Goal: Information Seeking & Learning: Learn about a topic

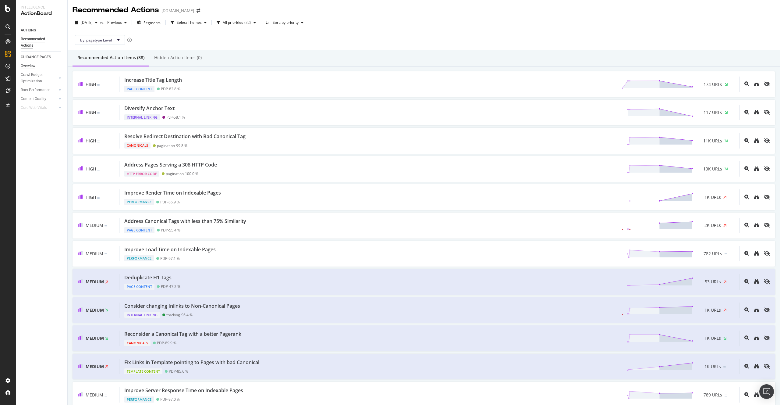
click at [23, 64] on div "Overview" at bounding box center [28, 66] width 15 height 6
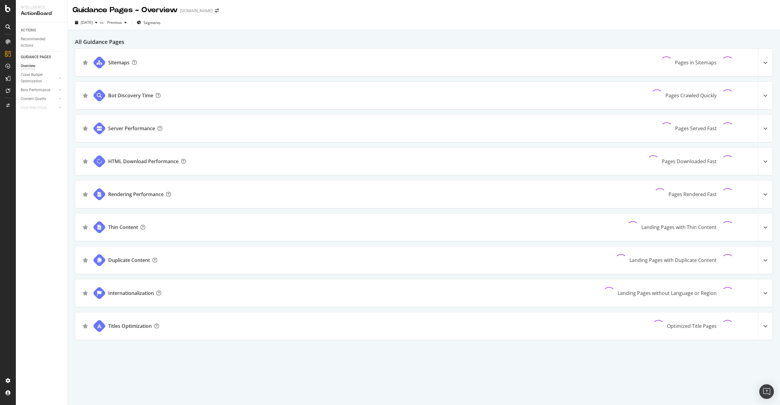
click at [164, 65] on div "Sitemaps Pages in Sitemaps" at bounding box center [423, 62] width 697 height 27
click at [96, 62] on div at bounding box center [99, 63] width 14 height 14
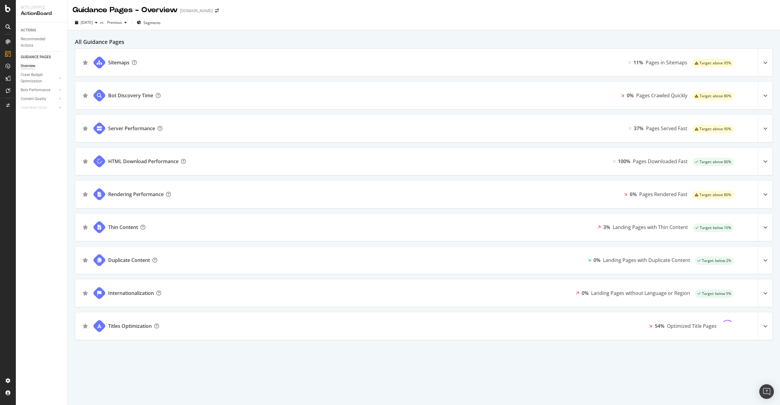
click at [122, 60] on div "Sitemaps" at bounding box center [118, 62] width 21 height 7
click at [129, 90] on div "Bot Discovery Time" at bounding box center [121, 95] width 93 height 27
click at [764, 95] on icon at bounding box center [765, 95] width 4 height 4
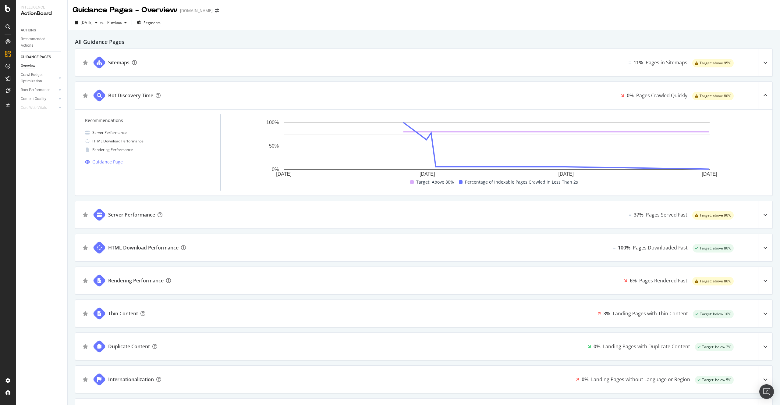
click at [767, 69] on div at bounding box center [765, 62] width 14 height 27
click at [766, 62] on icon at bounding box center [765, 62] width 4 height 4
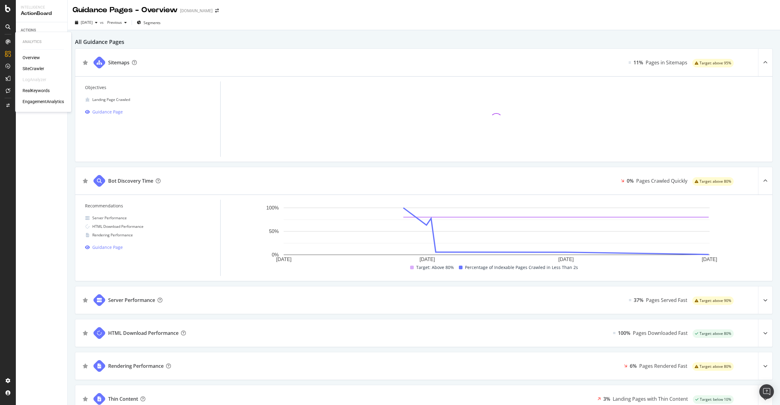
click at [10, 43] on icon at bounding box center [7, 41] width 5 height 5
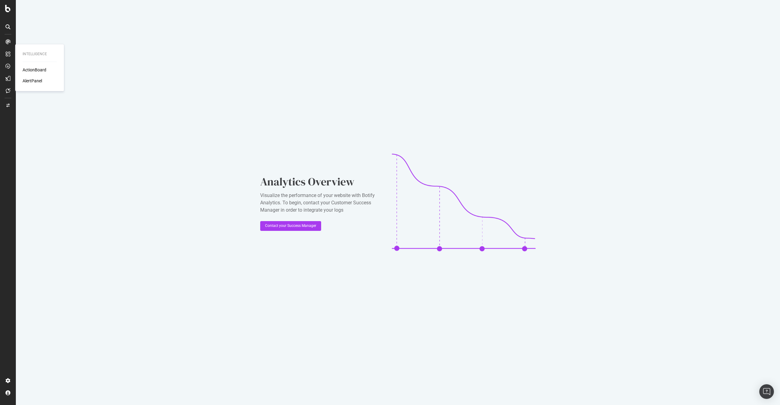
click at [10, 57] on div at bounding box center [8, 54] width 10 height 10
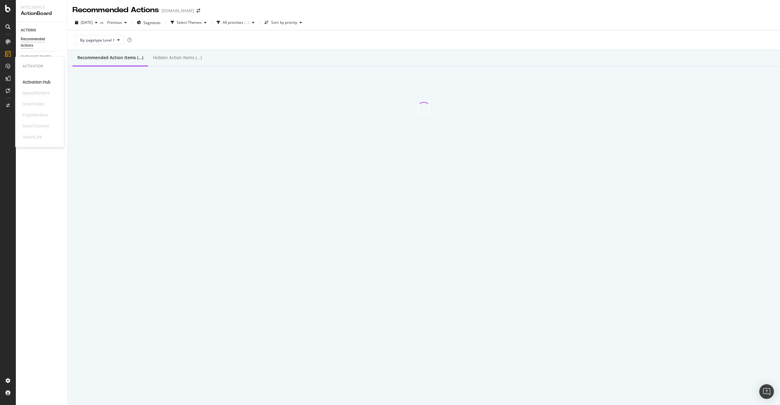
click at [6, 66] on icon at bounding box center [7, 66] width 5 height 5
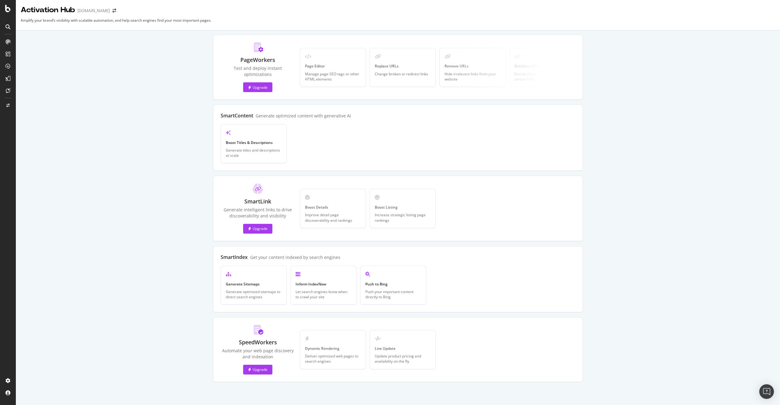
click at [8, 79] on icon at bounding box center [7, 78] width 5 height 5
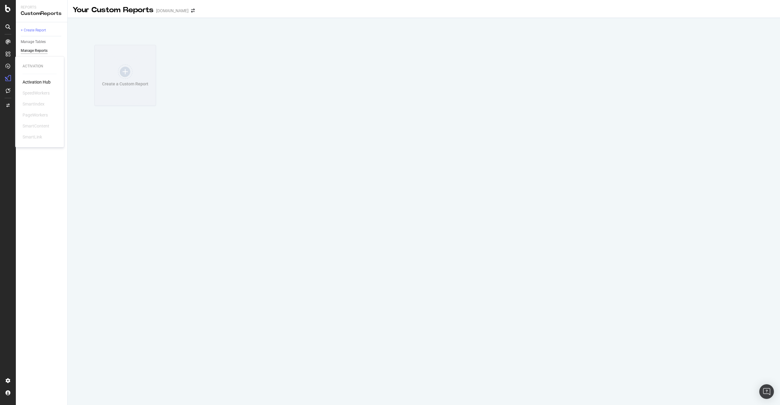
click at [10, 62] on div at bounding box center [8, 66] width 10 height 10
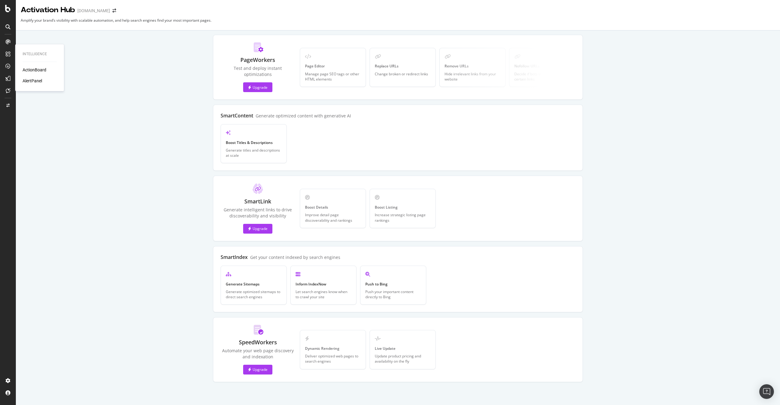
click at [10, 55] on icon at bounding box center [7, 54] width 5 height 5
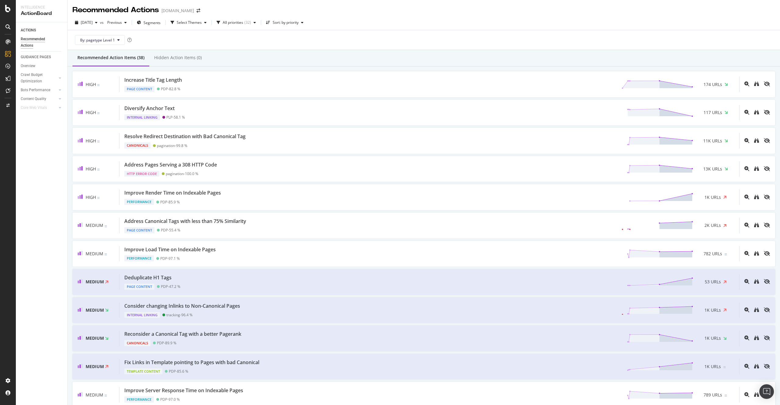
click at [13, 45] on link at bounding box center [8, 42] width 15 height 10
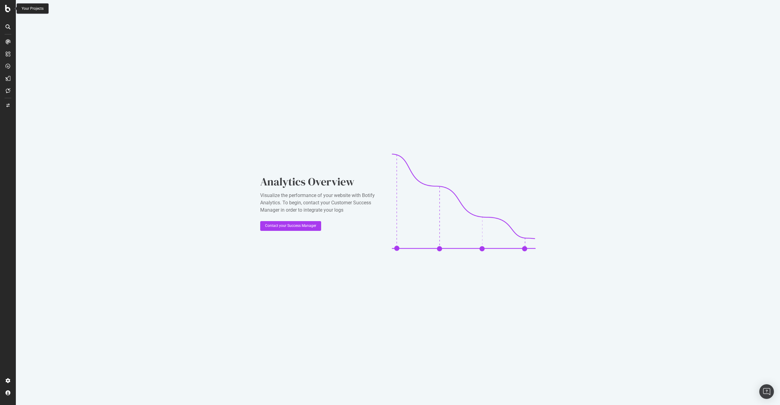
click at [12, 5] on div at bounding box center [8, 8] width 15 height 7
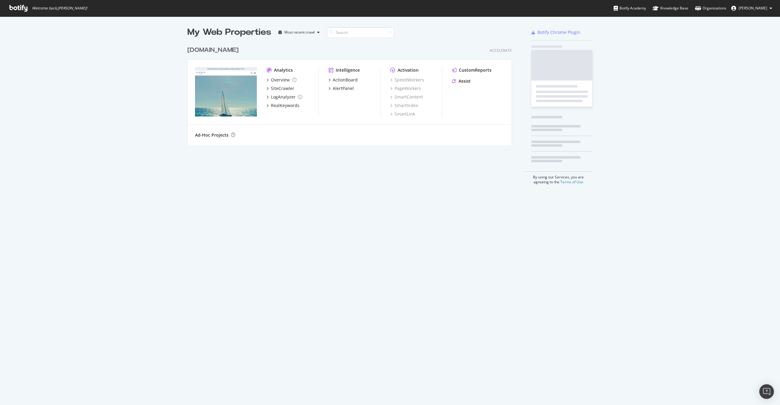
scroll to position [405, 780]
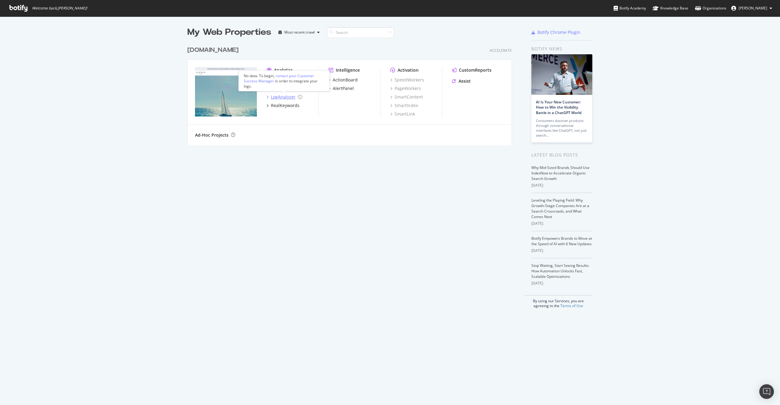
click at [281, 97] on div "LogAnalyzer" at bounding box center [283, 97] width 25 height 6
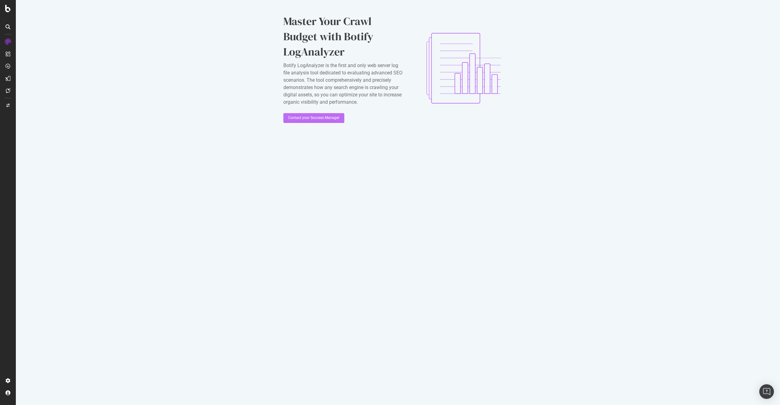
click at [330, 123] on div "Contact your Success Manager" at bounding box center [313, 117] width 51 height 9
click at [330, 120] on div "Contact your Success Manager" at bounding box center [313, 117] width 51 height 5
click at [7, 90] on icon at bounding box center [8, 90] width 5 height 5
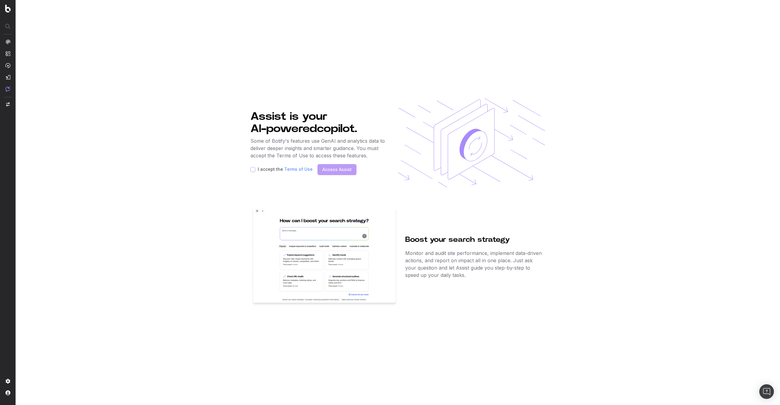
click at [253, 173] on div "I accept the Terms of Use Access Assist" at bounding box center [318, 169] width 137 height 11
click at [11, 41] on nav at bounding box center [8, 202] width 16 height 405
click at [9, 41] on img at bounding box center [7, 41] width 5 height 5
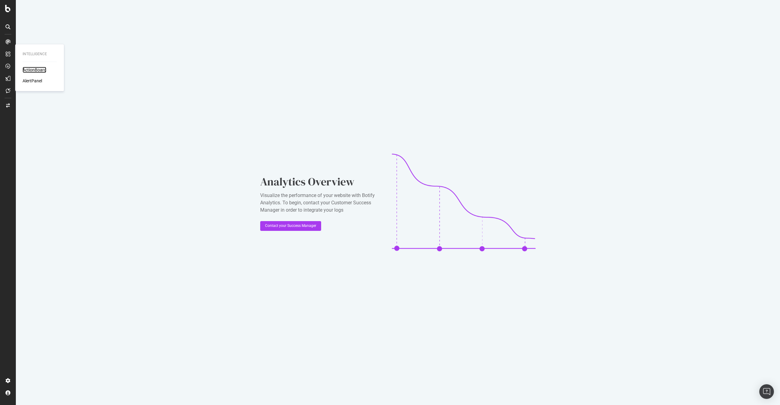
click at [27, 68] on div "ActionBoard" at bounding box center [35, 70] width 24 height 6
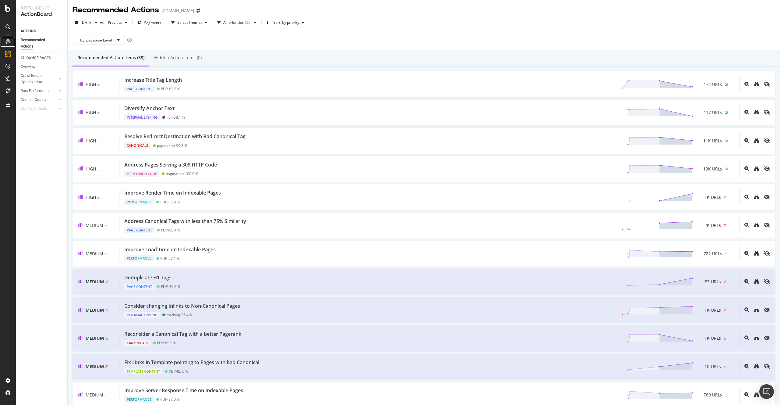
click at [9, 44] on div at bounding box center [8, 42] width 10 height 10
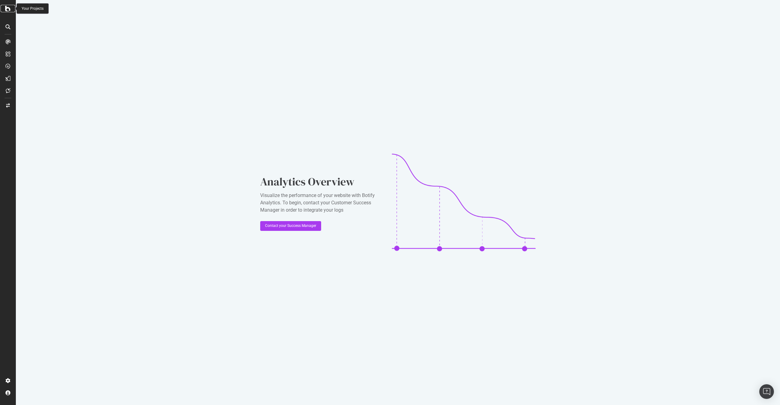
click at [7, 7] on icon at bounding box center [7, 8] width 5 height 7
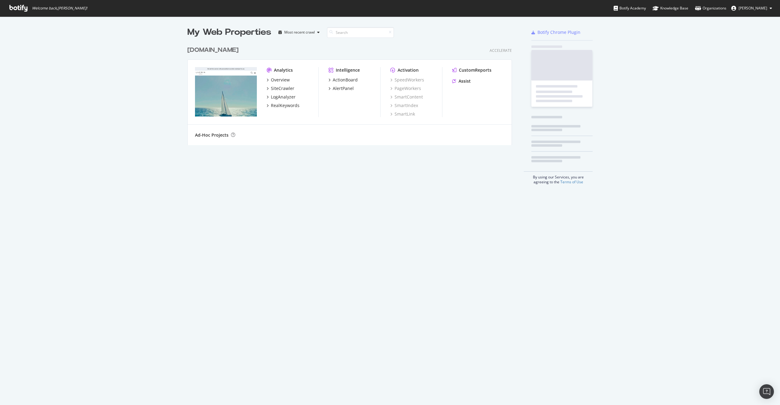
scroll to position [107, 329]
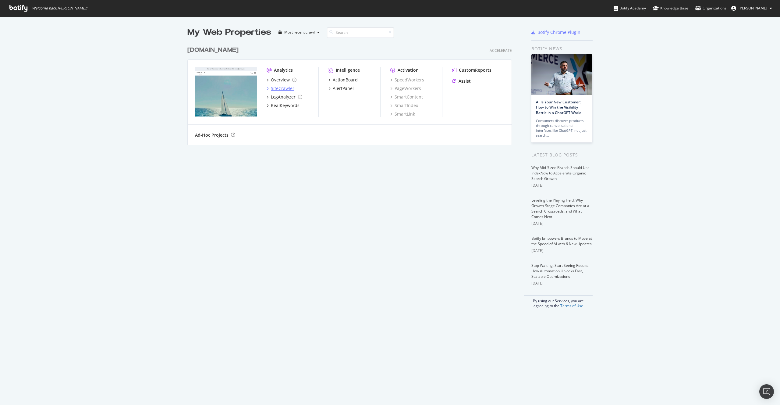
click at [279, 89] on div "SiteCrawler" at bounding box center [282, 88] width 23 height 6
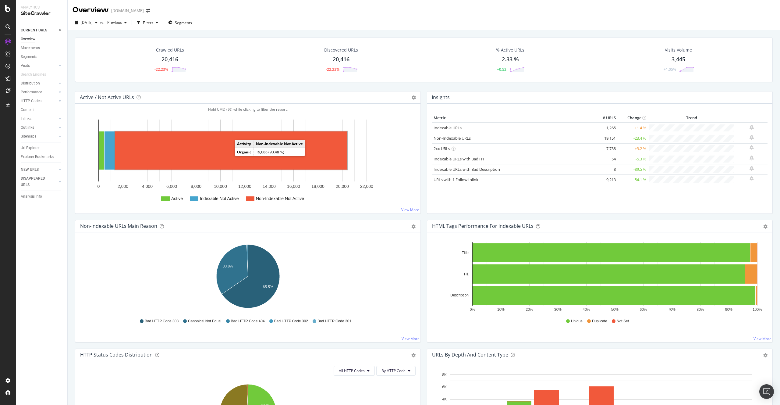
click at [232, 152] on rect "A chart." at bounding box center [231, 150] width 233 height 38
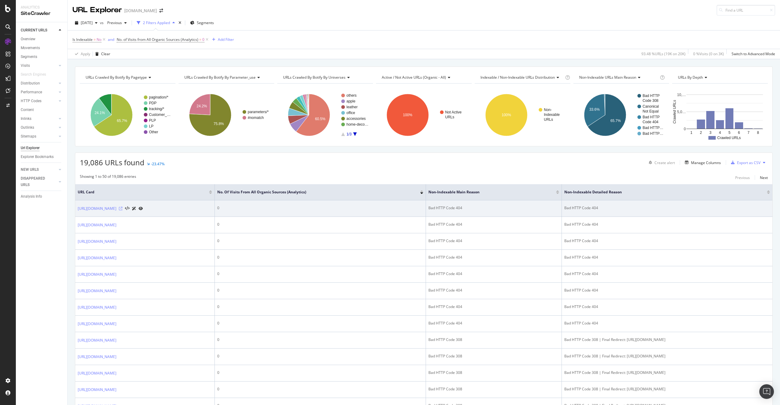
click at [123, 208] on icon at bounding box center [121, 209] width 4 height 4
